Goal: Check status: Check status

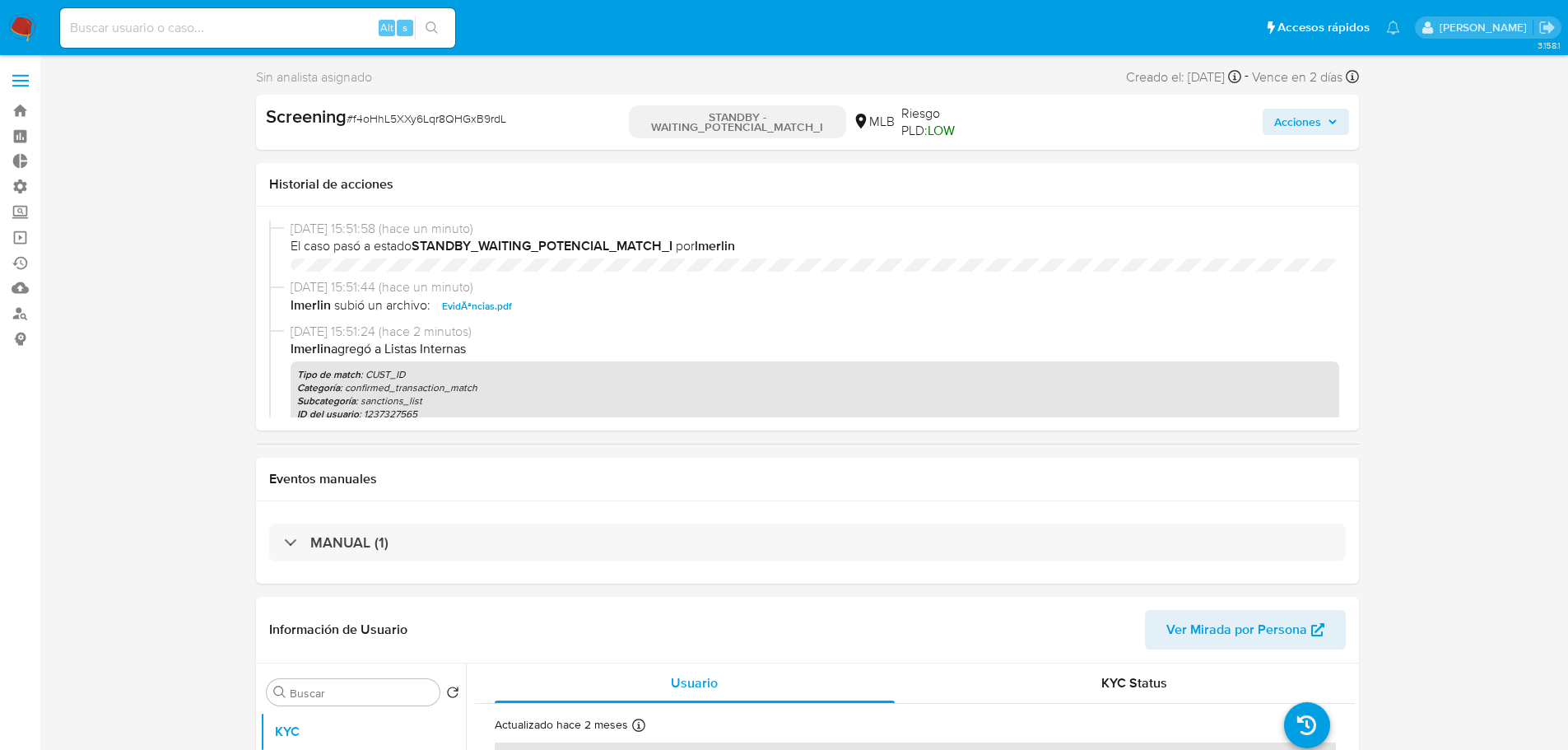
select select "10"
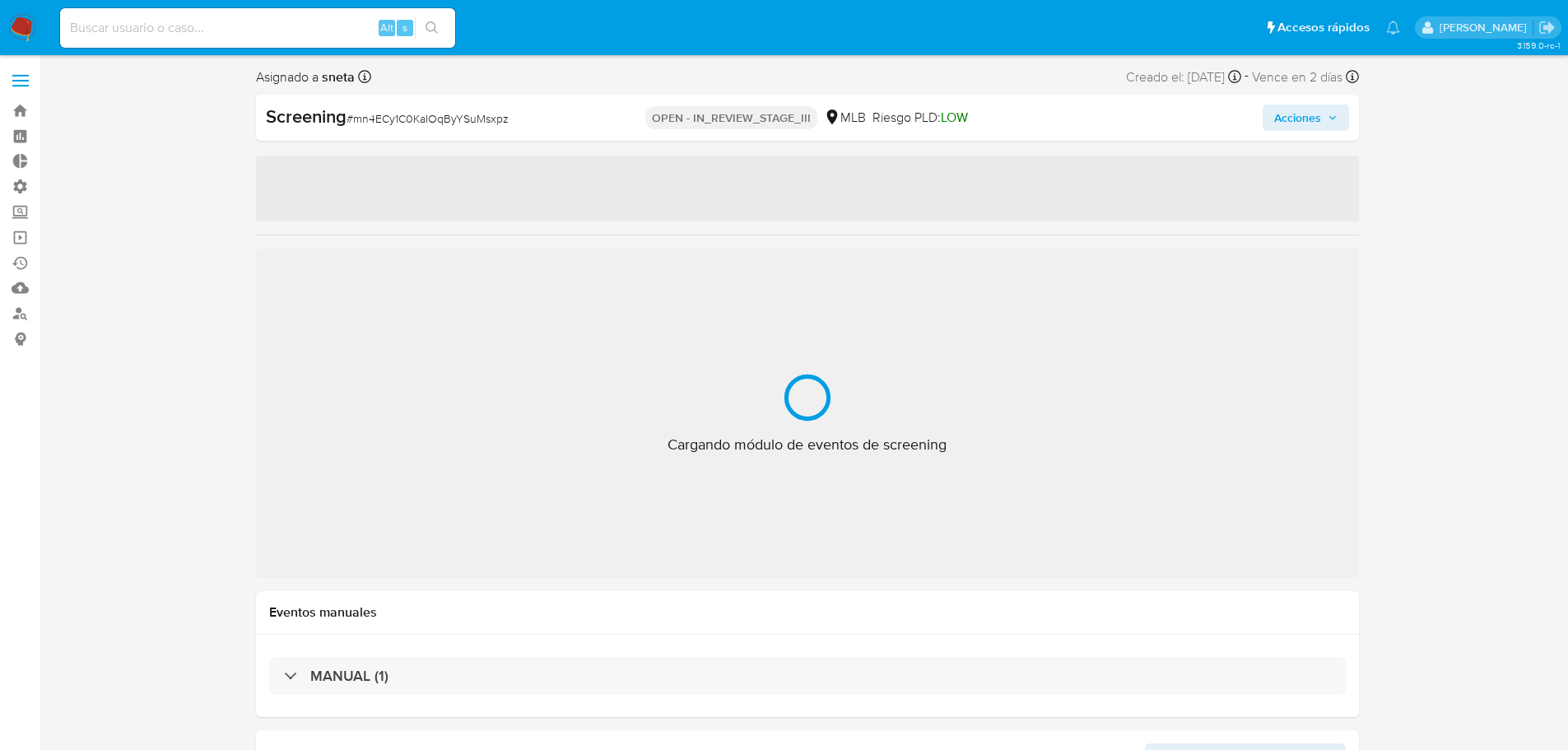
select select "10"
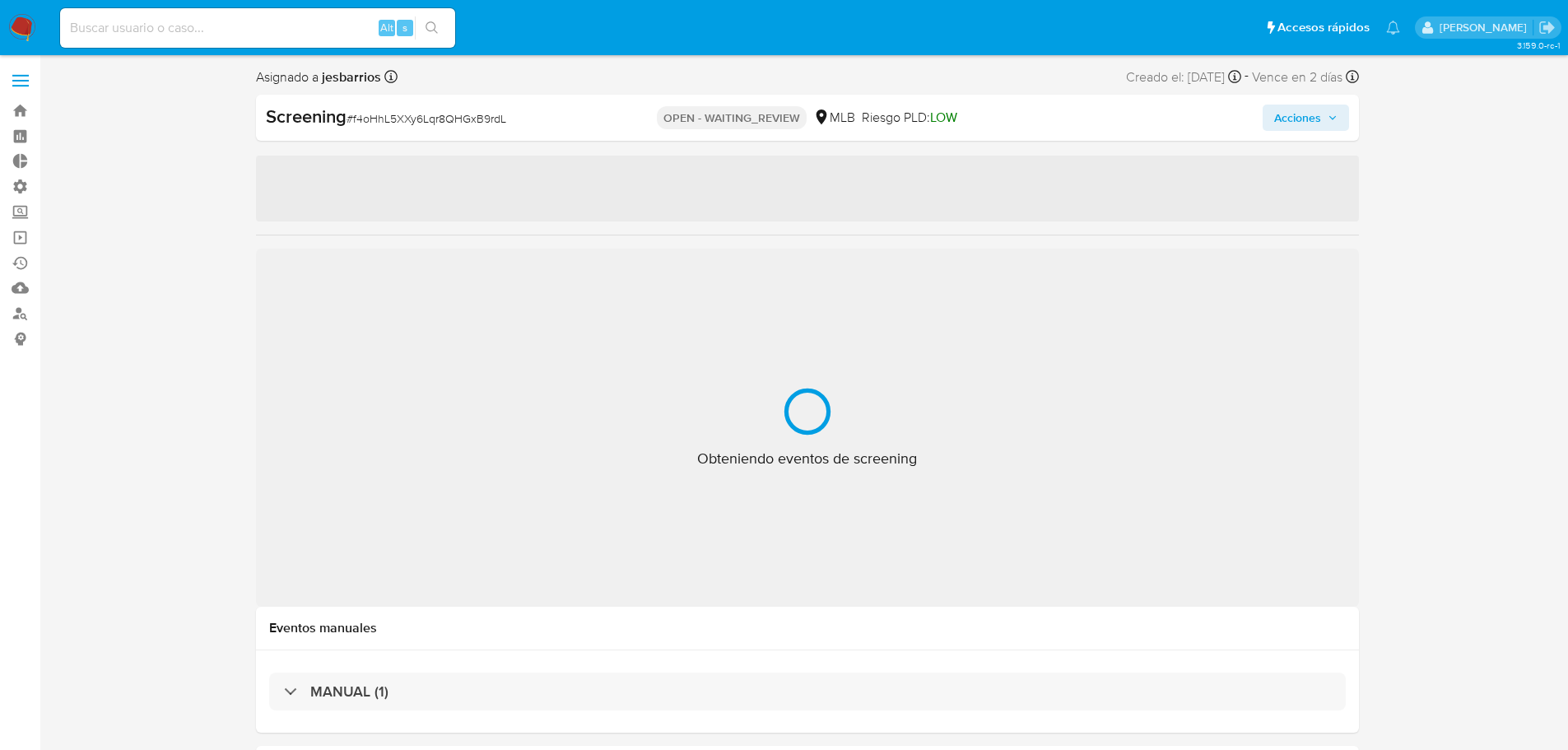
select select "10"
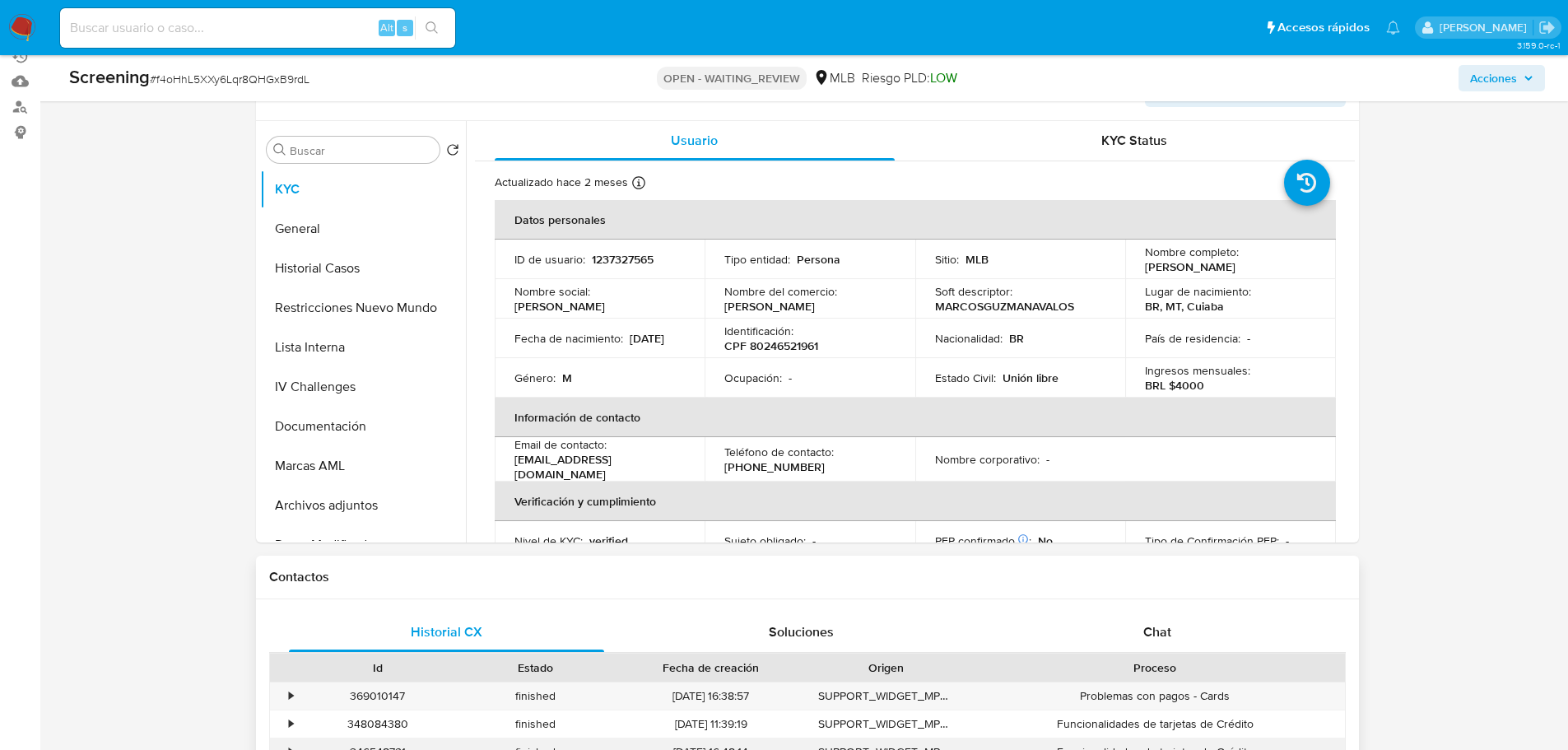
scroll to position [412, 0]
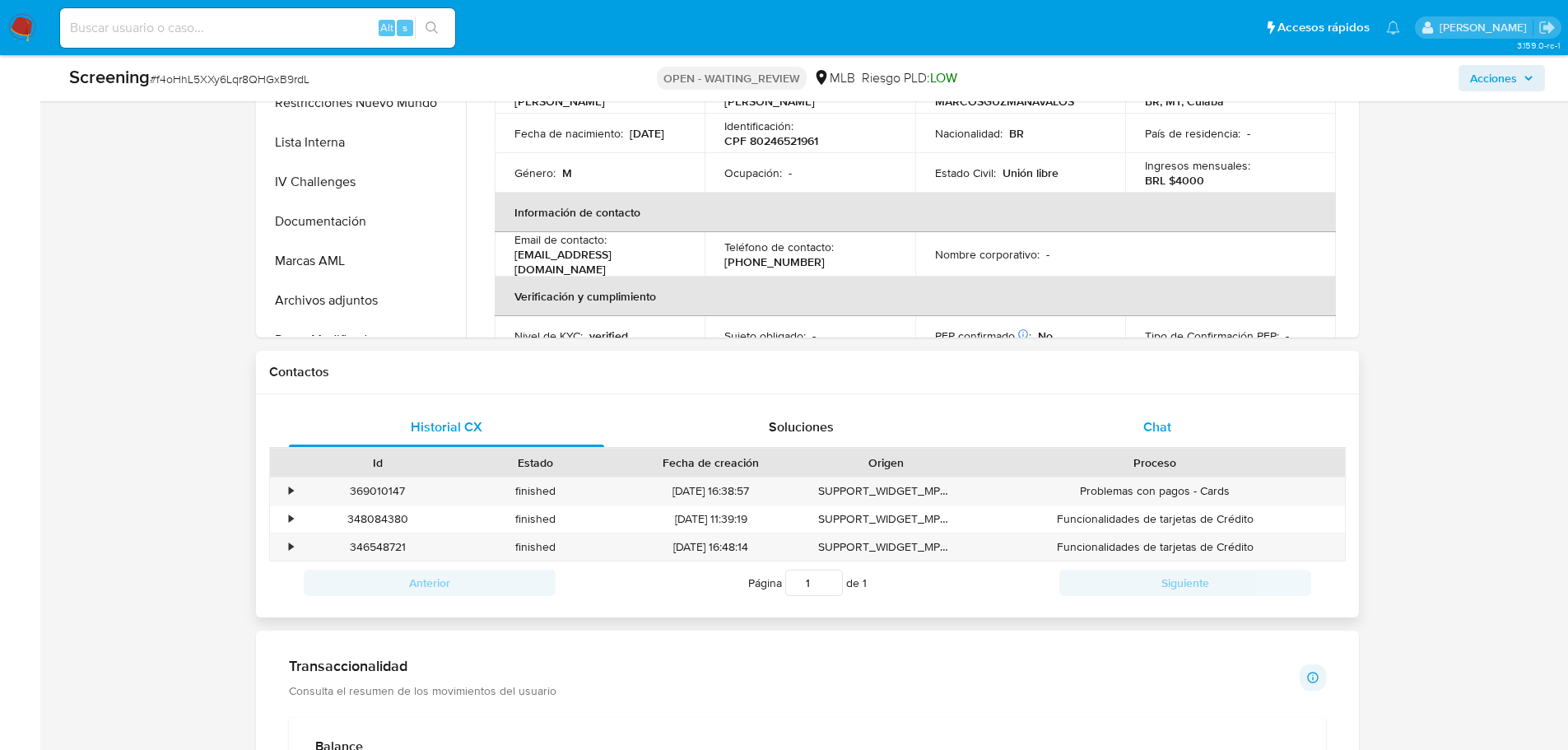
drag, startPoint x: 1181, startPoint y: 451, endPoint x: 1174, endPoint y: 430, distance: 22.1
click at [1178, 441] on div "Historial CX Soluciones Chat Id Estado Fecha de creación Origen Proceso • 36901…" at bounding box center [807, 506] width 1077 height 197
click at [1174, 429] on div "Chat" at bounding box center [1158, 427] width 316 height 40
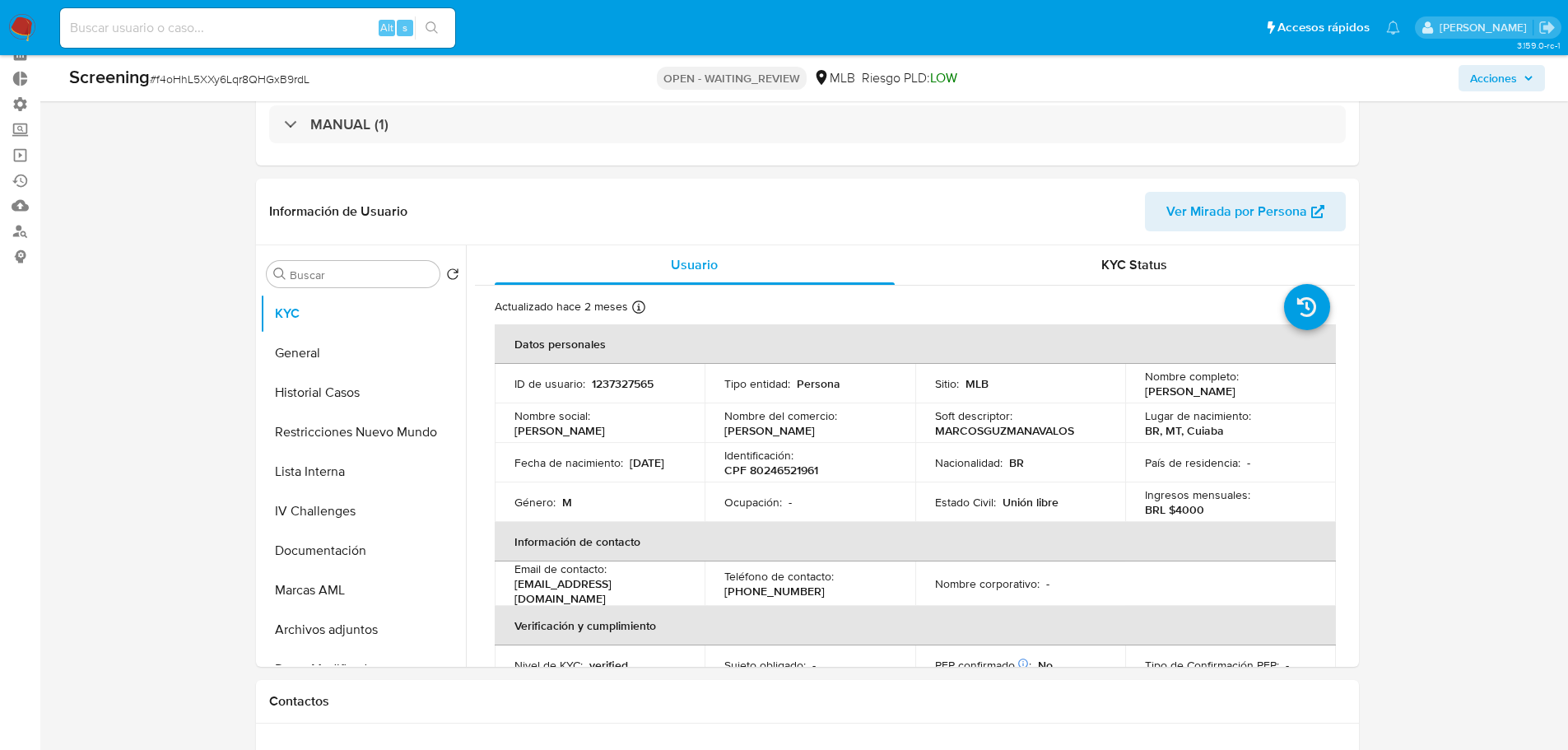
scroll to position [0, 0]
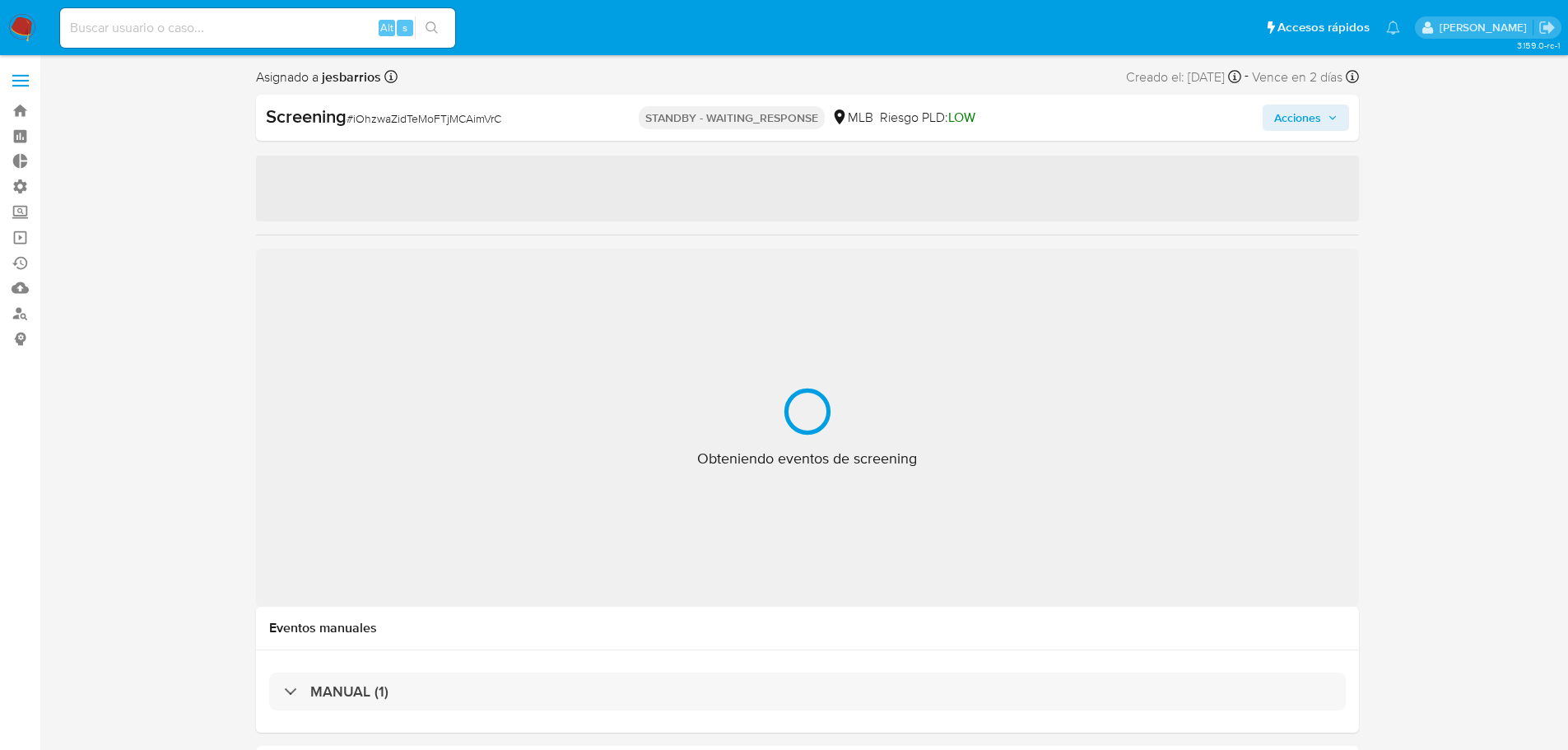
select select "10"
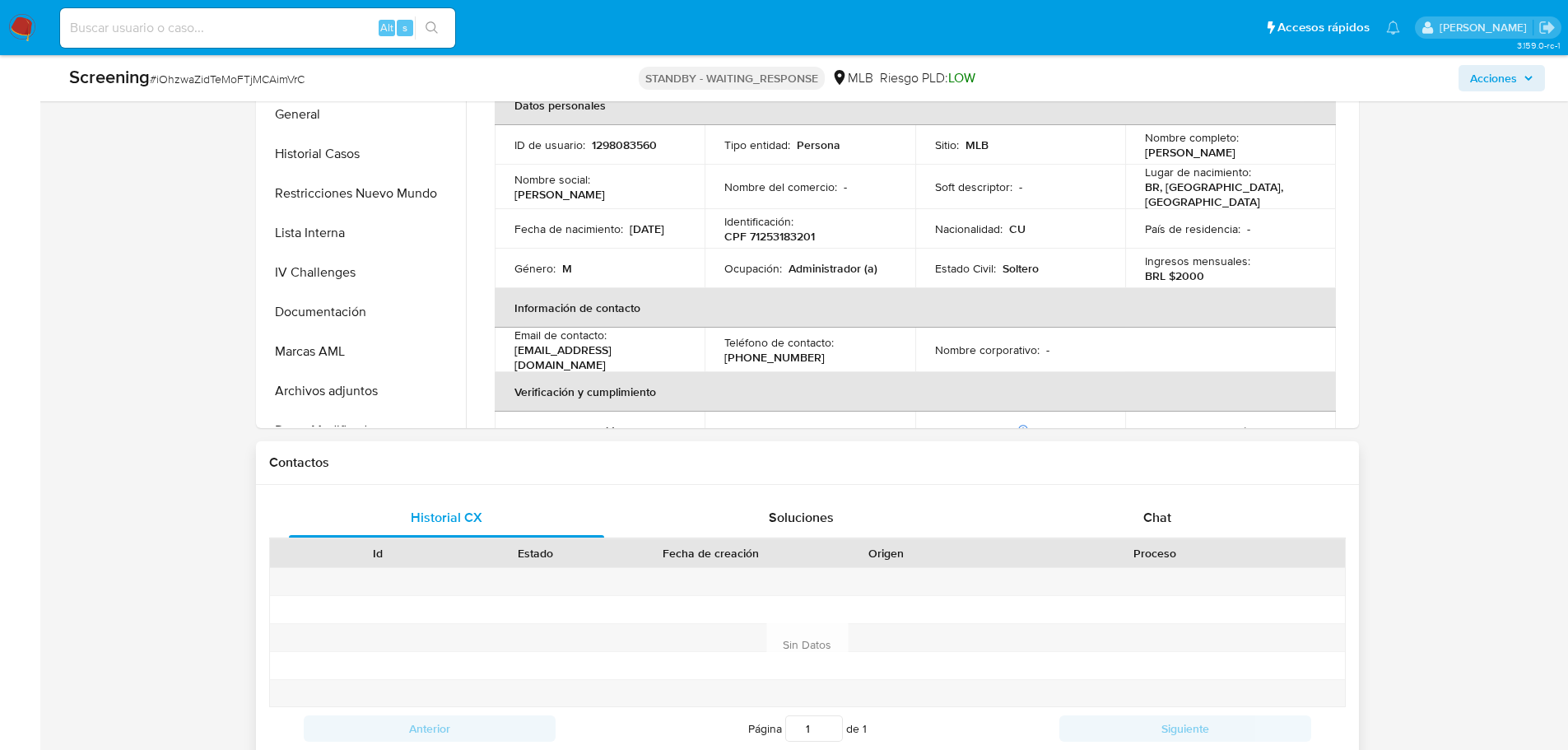
scroll to position [494, 0]
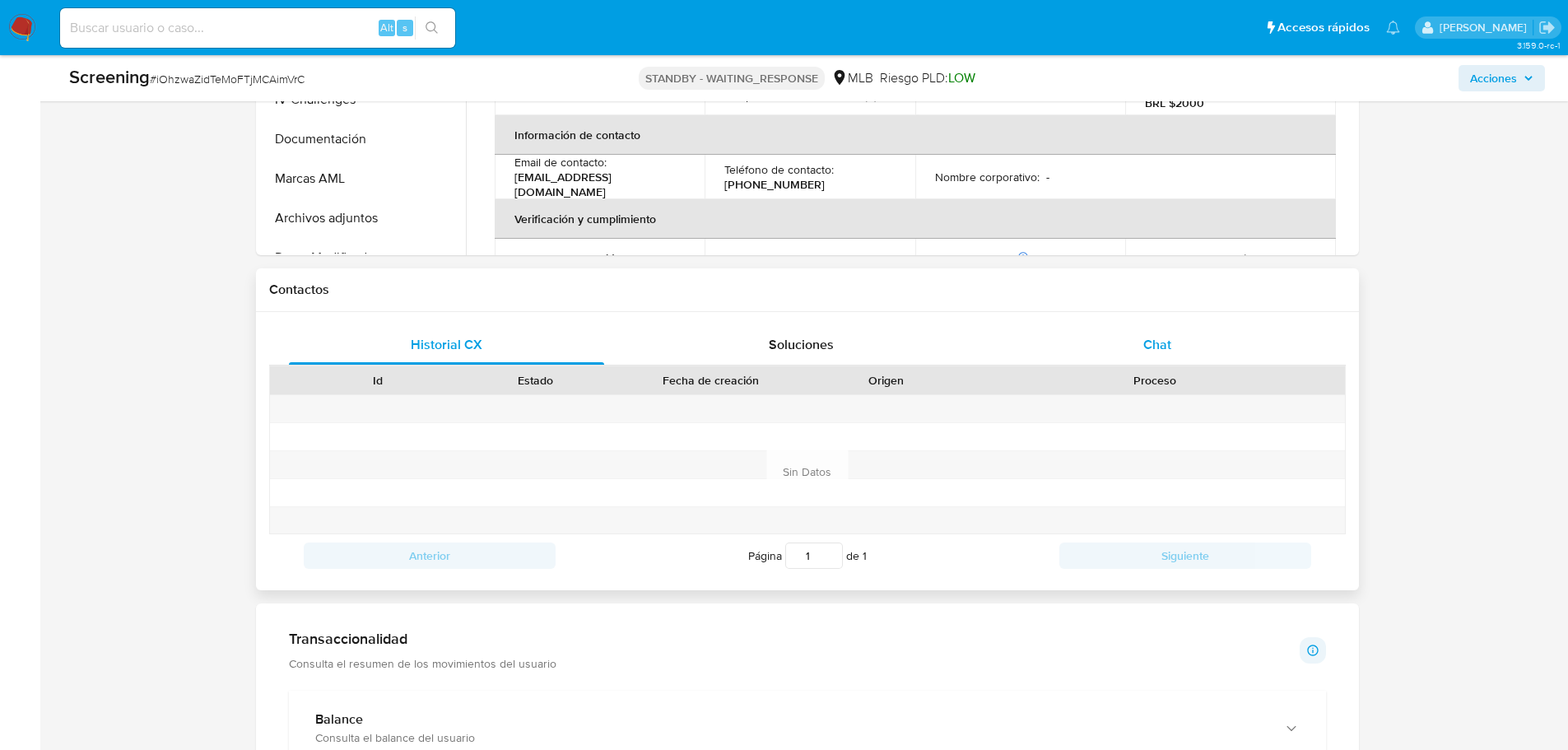
click at [1194, 335] on div "Chat" at bounding box center [1158, 344] width 316 height 40
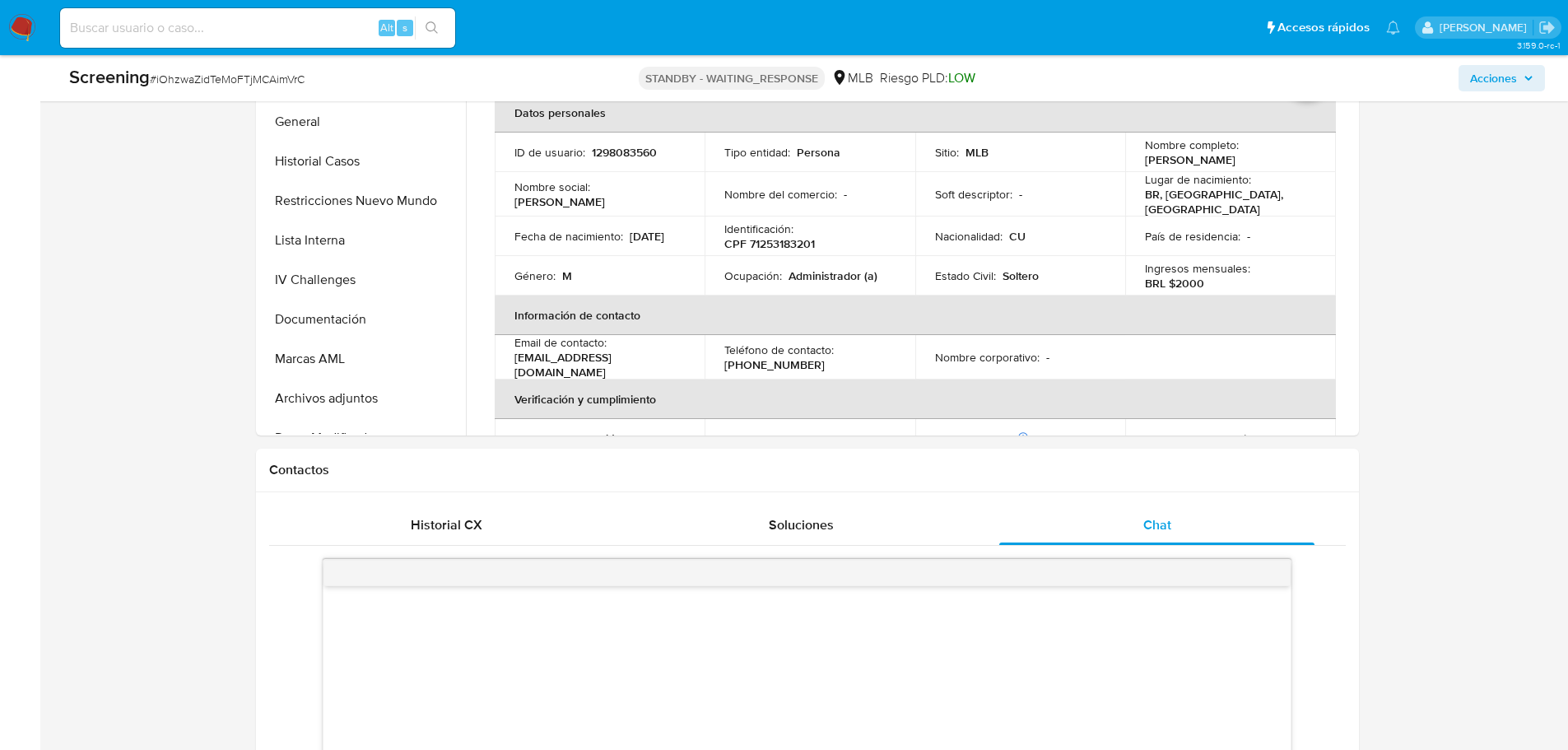
scroll to position [83, 0]
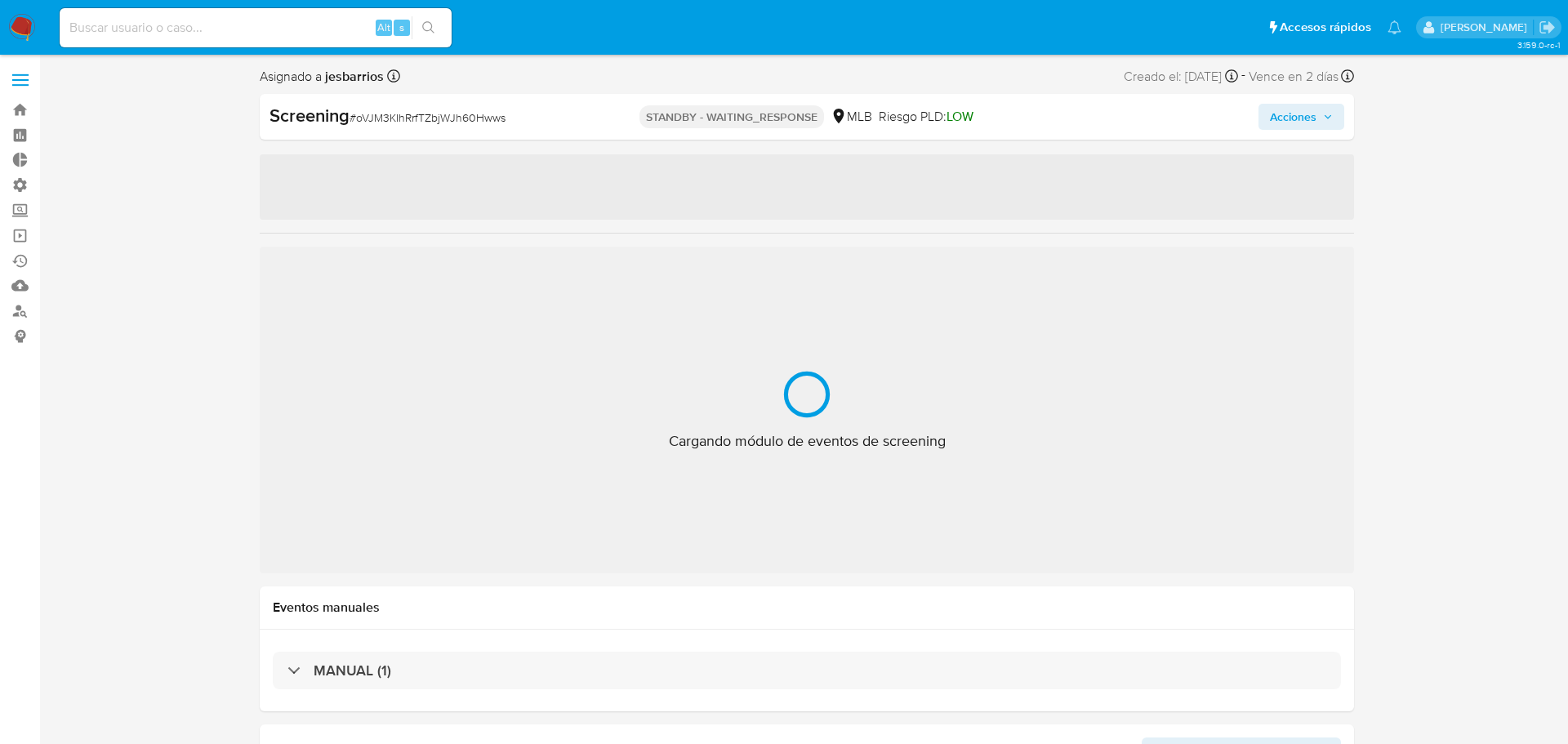
select select "10"
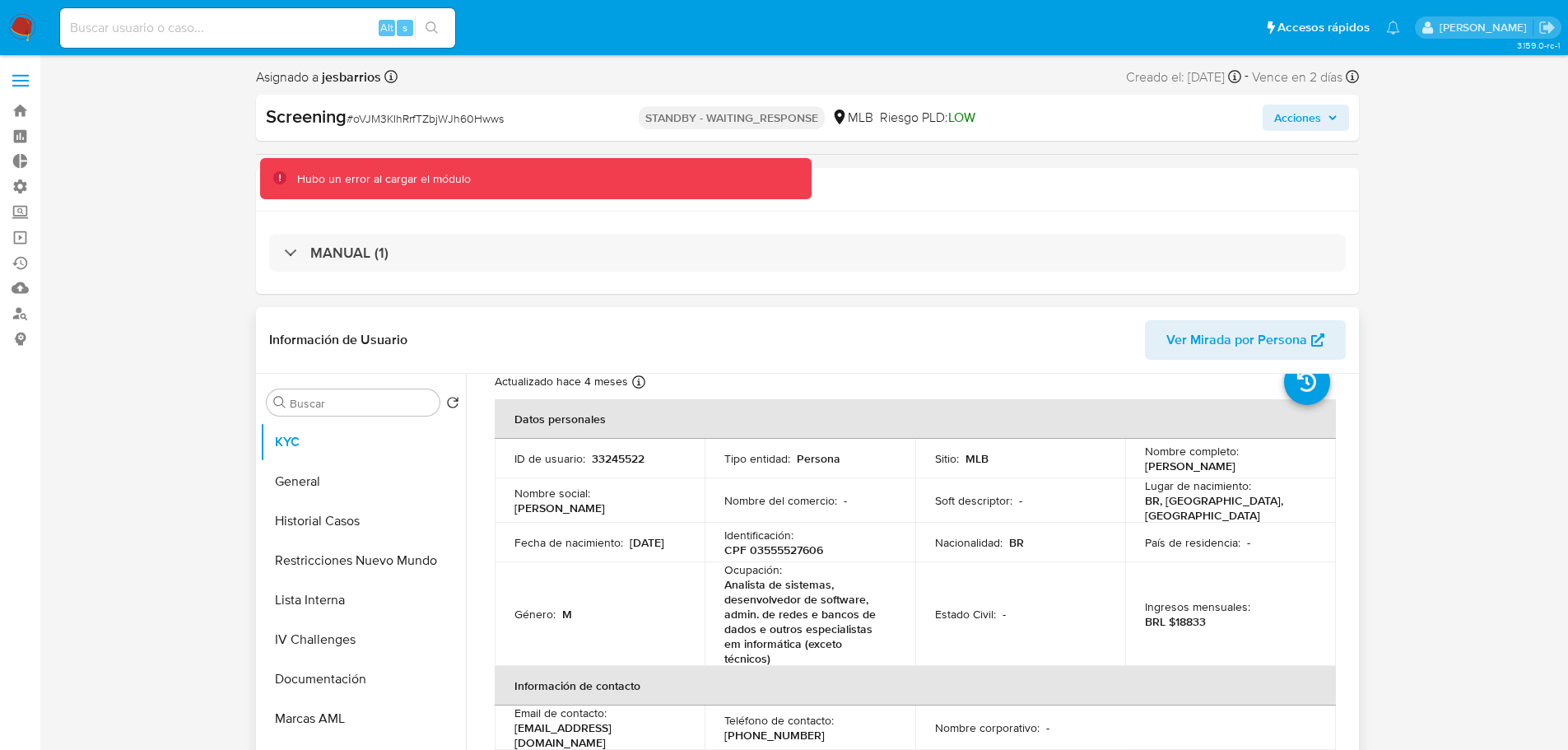
scroll to position [83, 0]
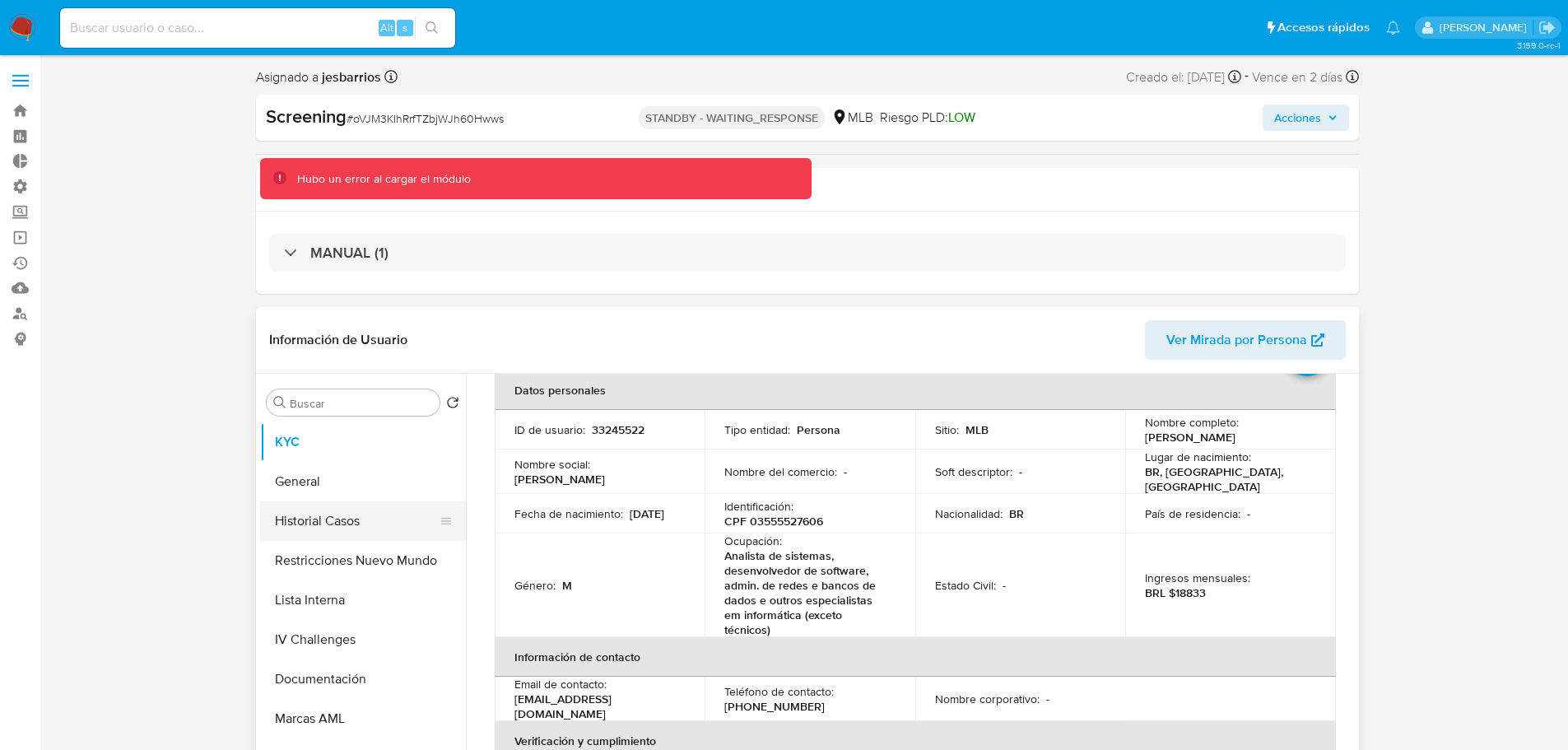
click at [371, 523] on button "Historial Casos" at bounding box center [356, 521] width 192 height 40
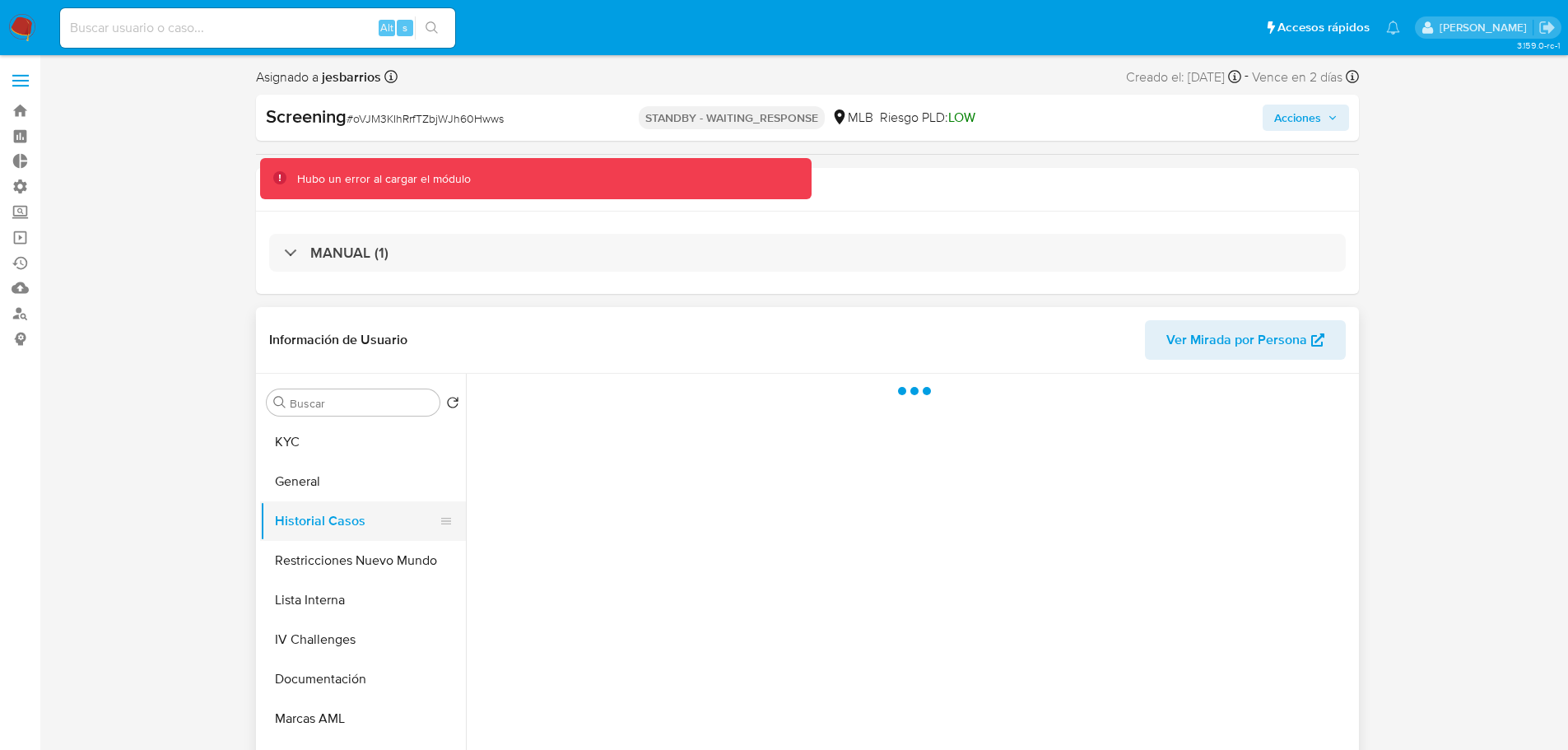
scroll to position [0, 0]
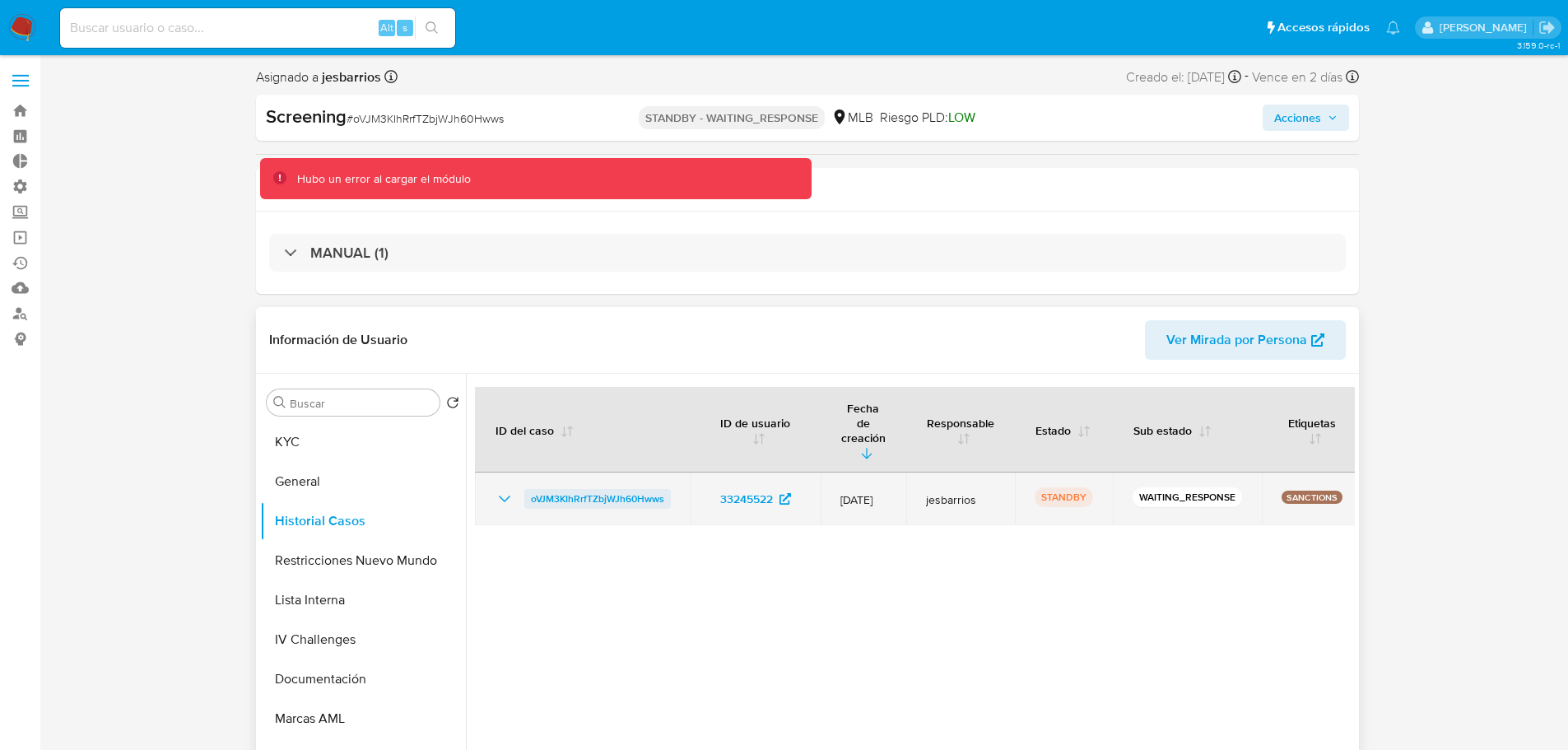
click at [603, 489] on span "oVJM3KIhRrfTZbjWJh60Hwws" at bounding box center [597, 499] width 134 height 19
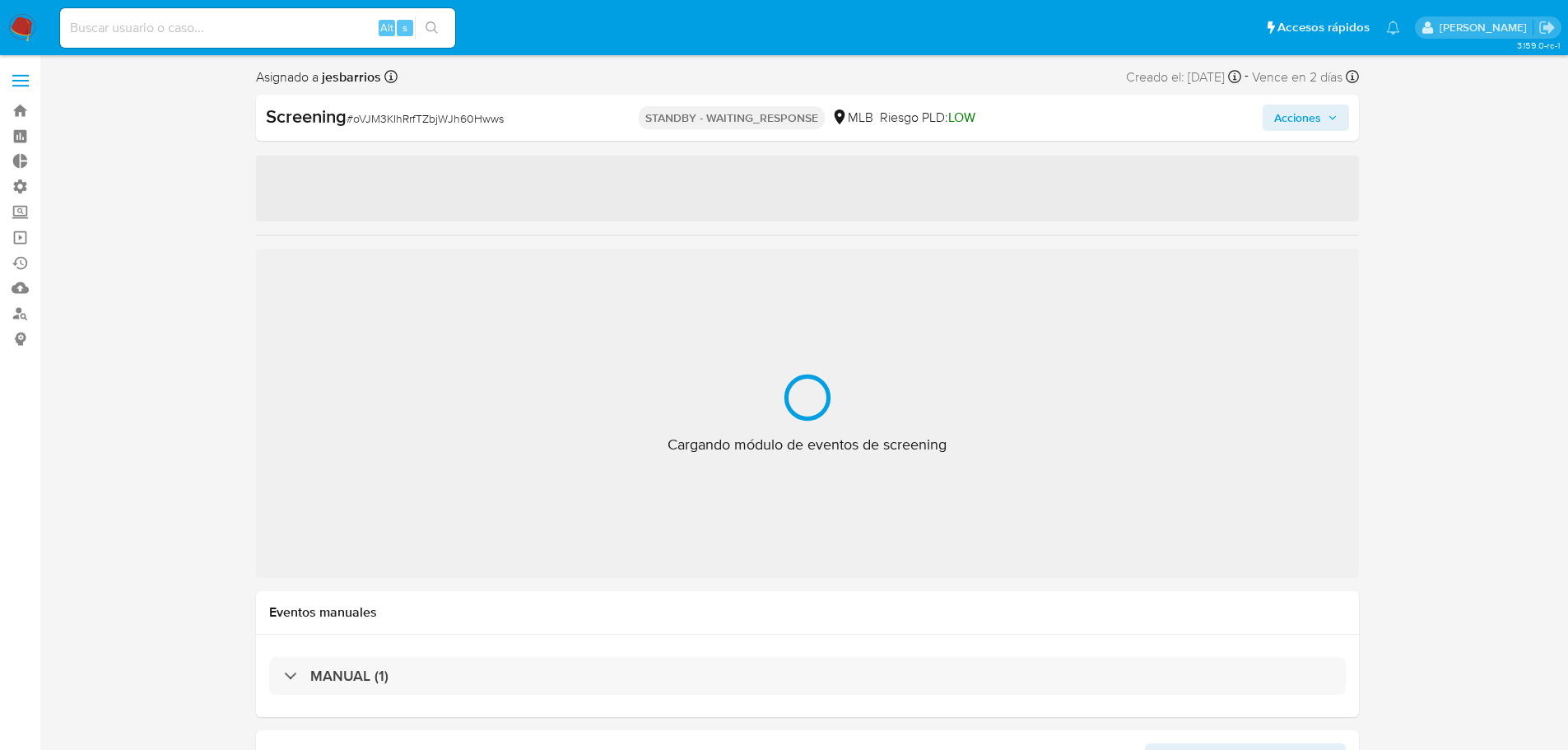
select select "10"
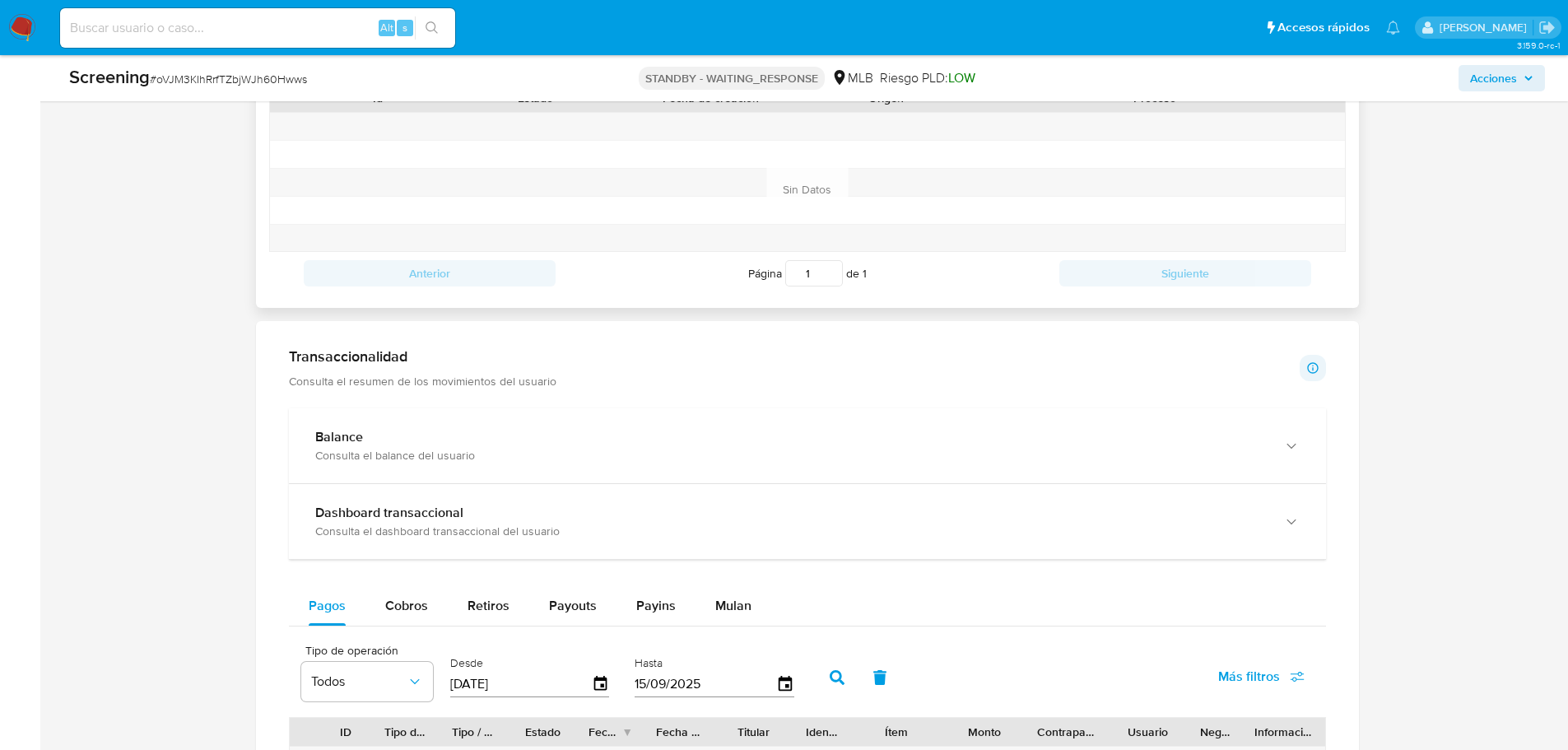
scroll to position [576, 0]
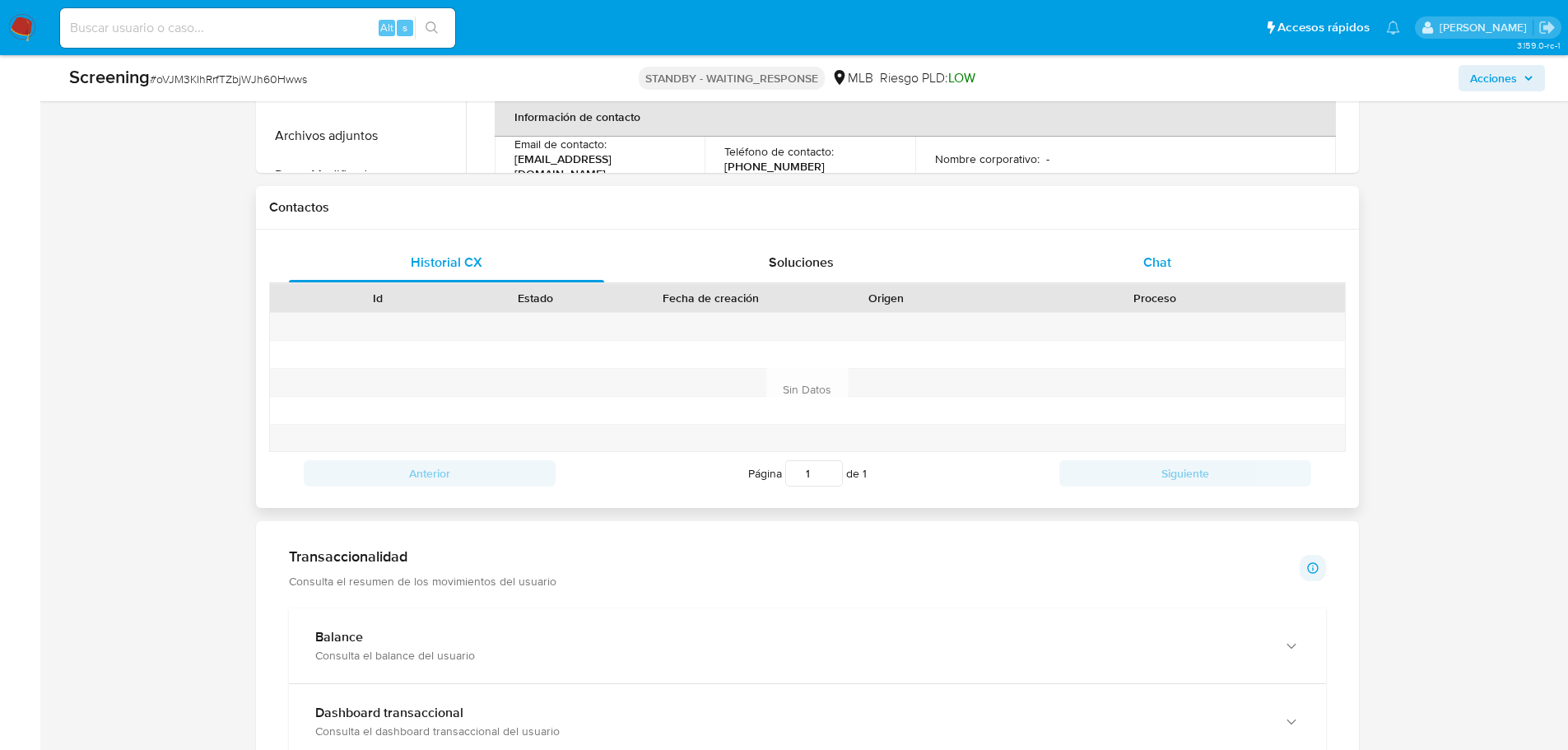
click at [1192, 248] on div "Chat" at bounding box center [1158, 262] width 316 height 40
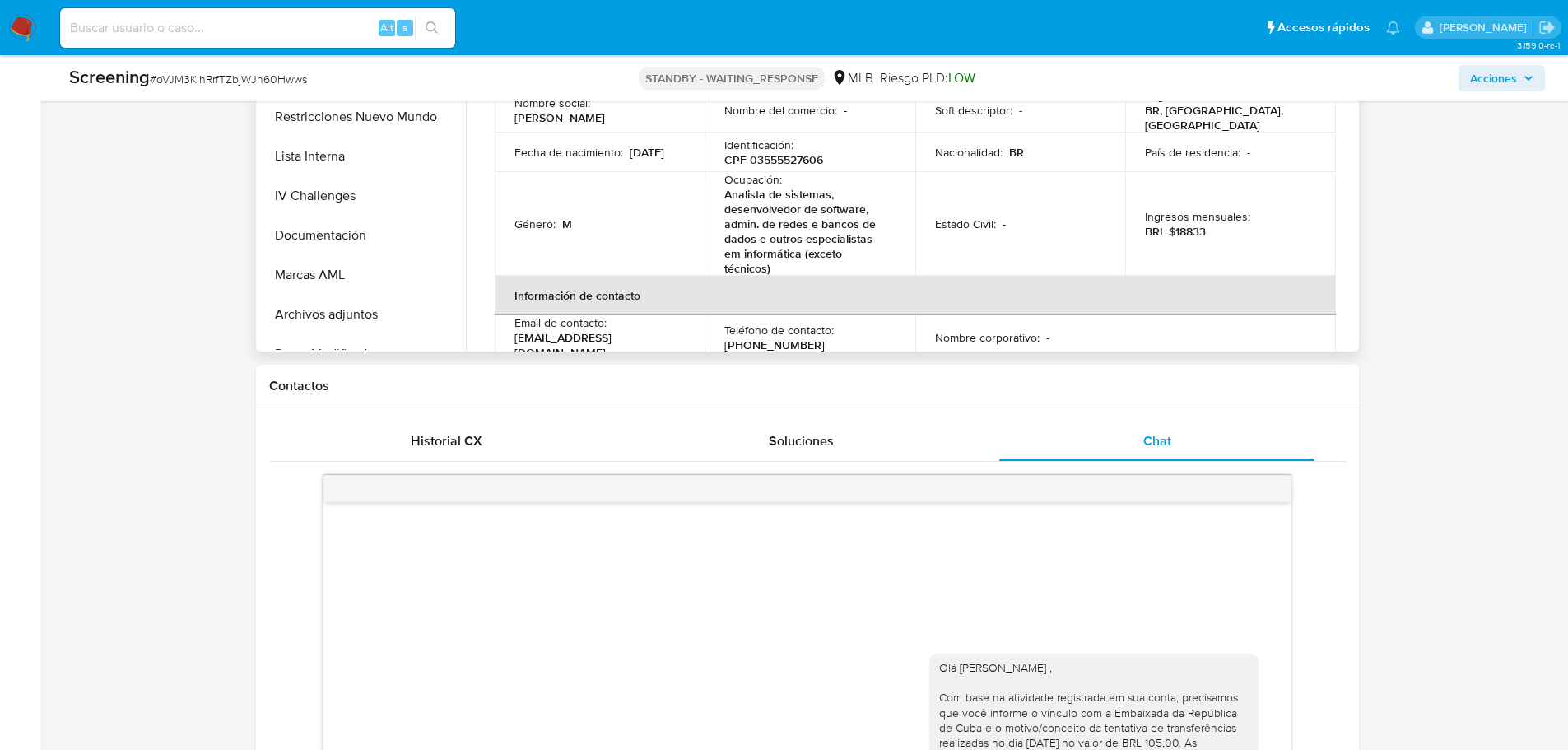
scroll to position [164, 0]
